Goal: Obtain resource: Obtain resource

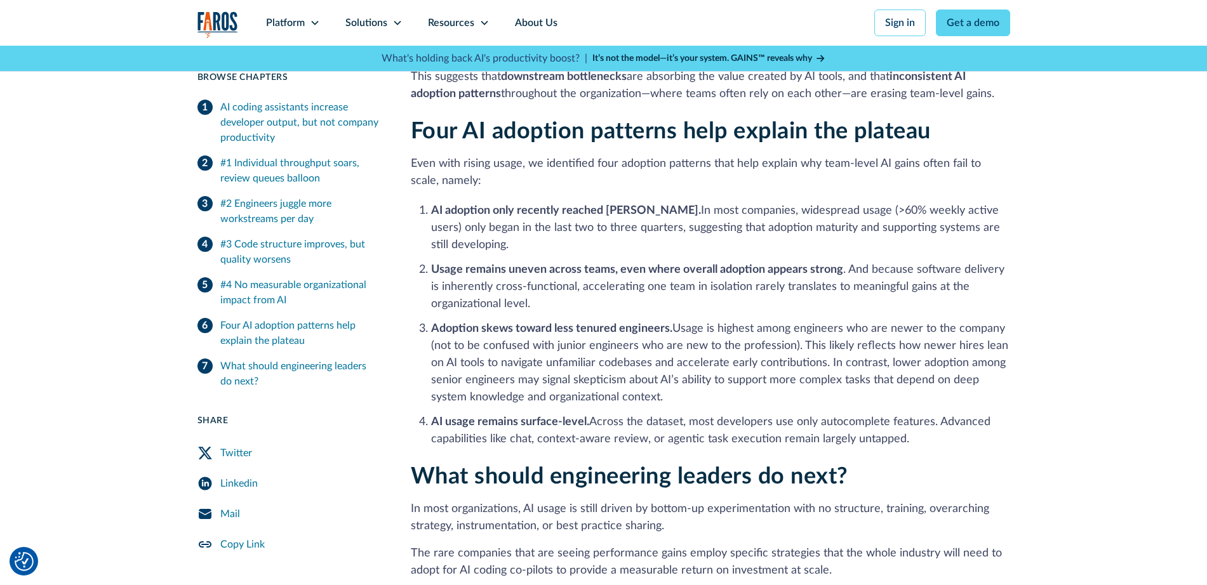
scroll to position [2386, 0]
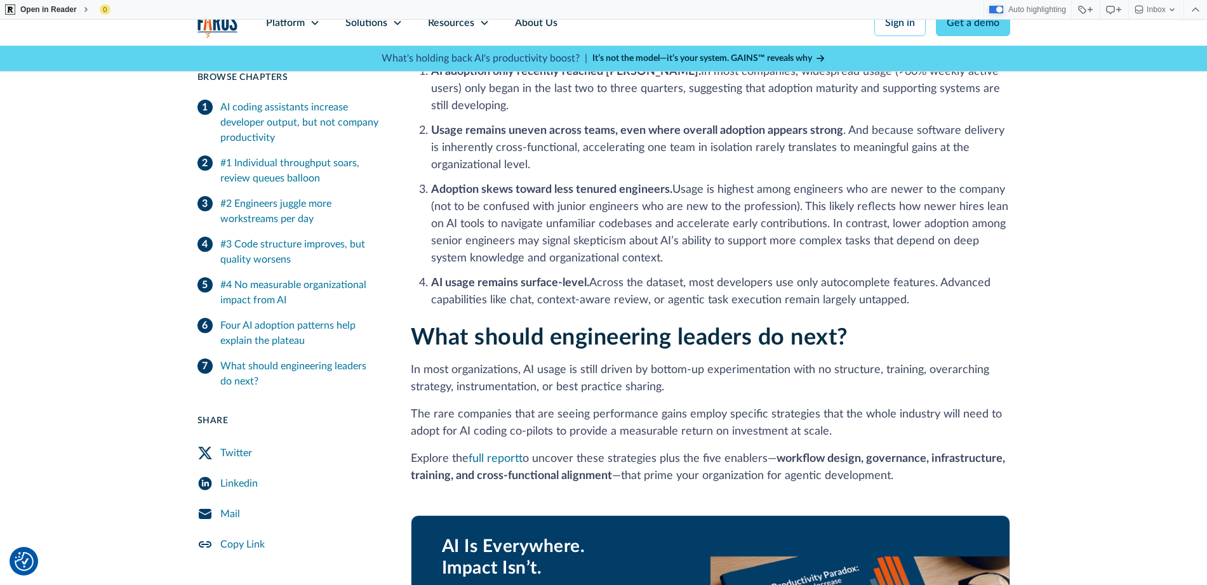
drag, startPoint x: 411, startPoint y: 352, endPoint x: 688, endPoint y: 372, distance: 276.9
click at [688, 372] on p "In most organizations, AI usage is still driven by bottom-up experimentation wi…" at bounding box center [710, 379] width 599 height 34
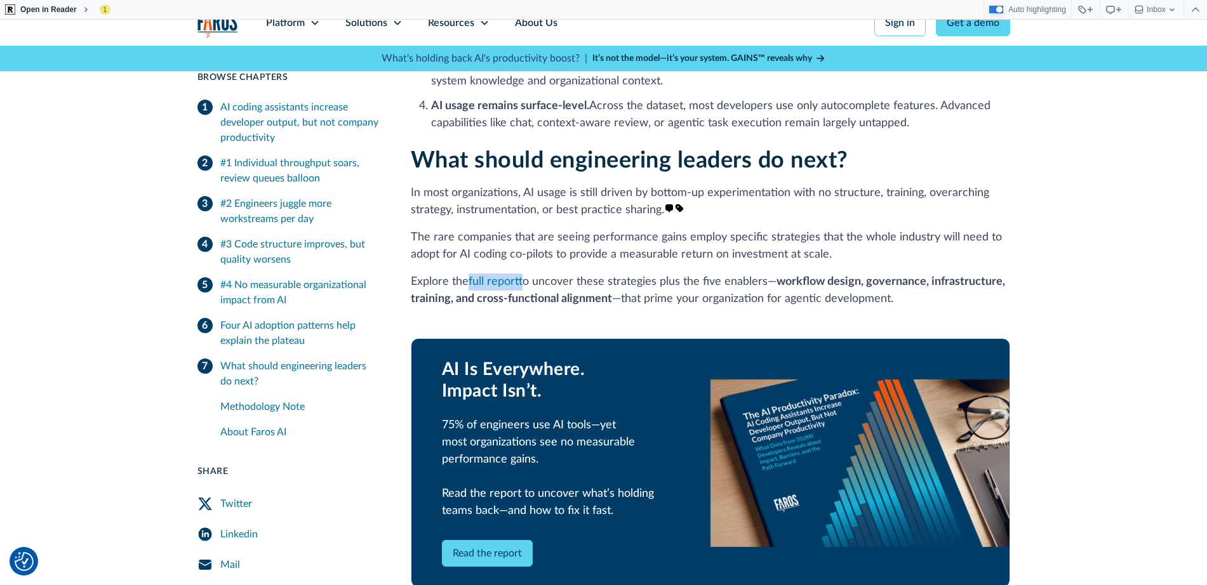
scroll to position [2602, 0]
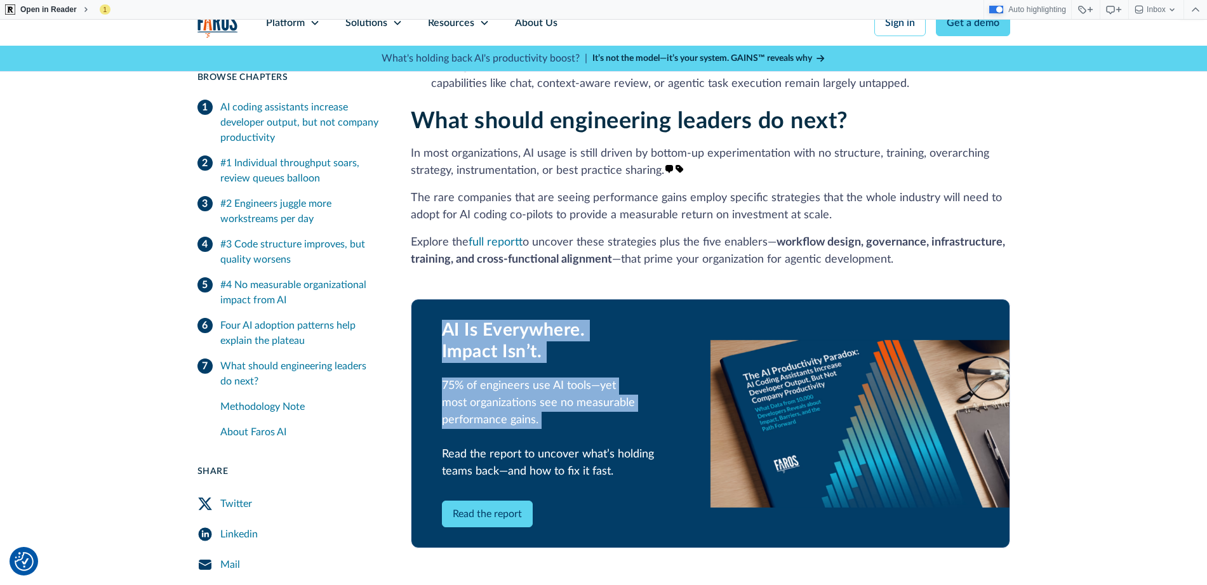
drag, startPoint x: 444, startPoint y: 313, endPoint x: 548, endPoint y: 421, distance: 149.5
click at [548, 421] on div "AI Is Everywhere. Impact Isn’t. 75% of engineers use AI tools—yet most organiza…" at bounding box center [561, 400] width 238 height 161
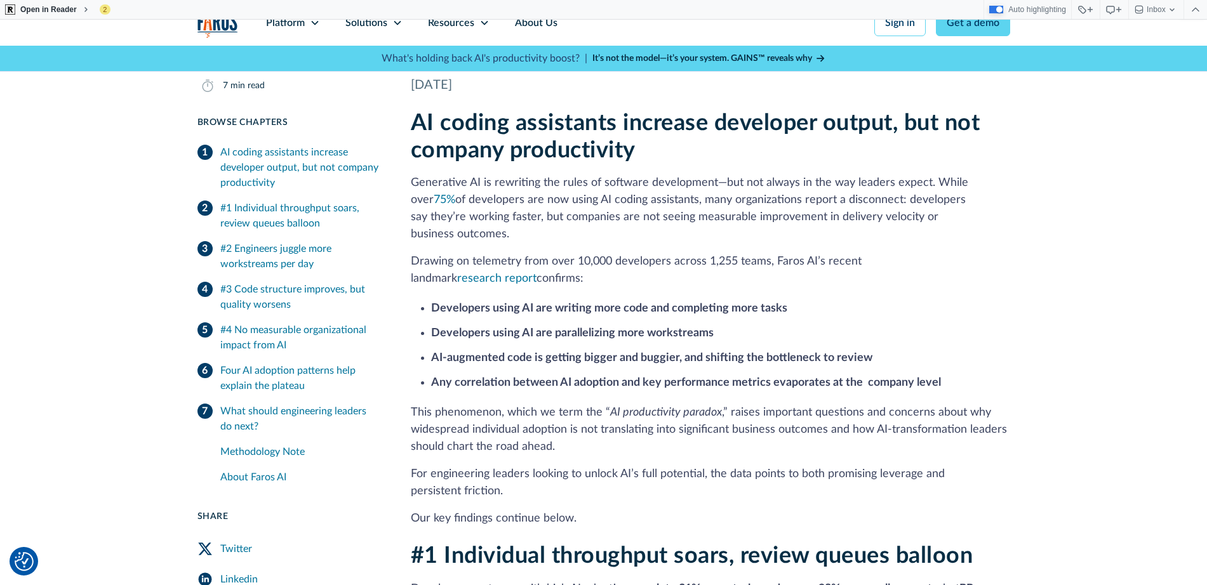
scroll to position [0, 0]
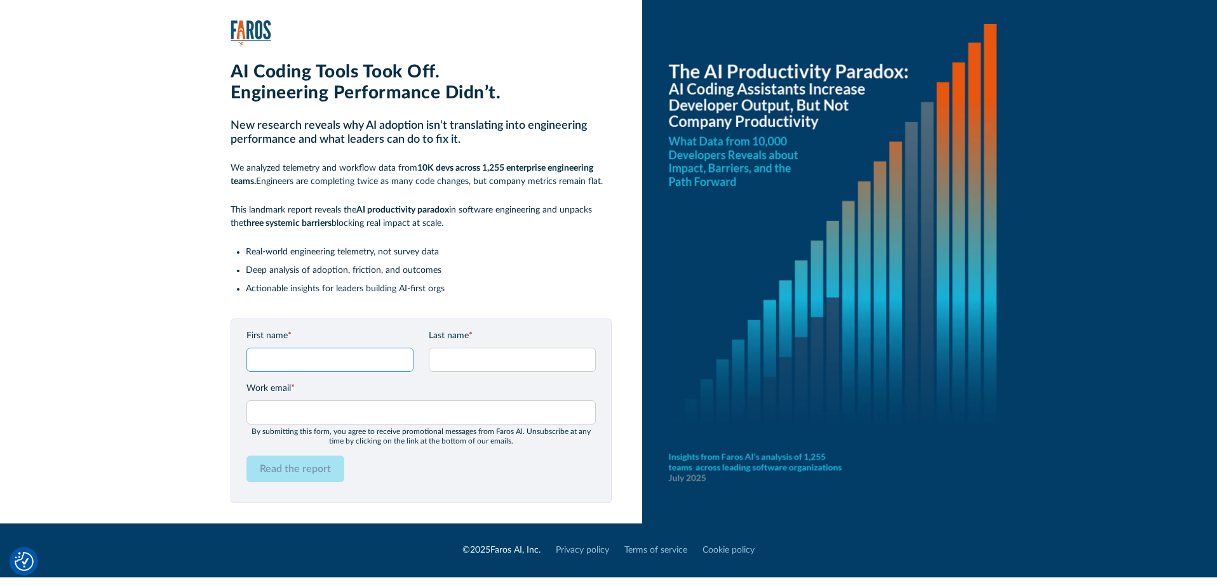
click at [340, 359] on input "First name *" at bounding box center [329, 360] width 167 height 24
type input "[PERSON_NAME]"
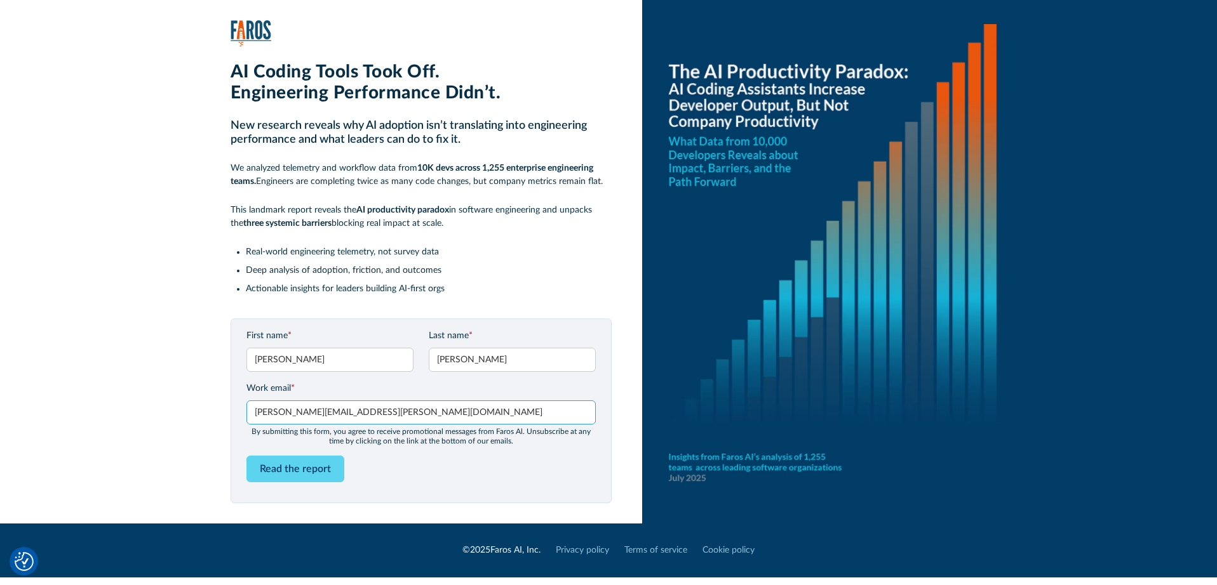
drag, startPoint x: 297, startPoint y: 413, endPoint x: 264, endPoint y: 418, distance: 33.3
click at [264, 418] on input "[PERSON_NAME][EMAIL_ADDRESS][PERSON_NAME][DOMAIN_NAME]" at bounding box center [420, 413] width 349 height 24
type input "[EMAIL_ADDRESS][DOMAIN_NAME]"
click at [302, 469] on input "Read the report" at bounding box center [295, 469] width 98 height 27
